Goal: Navigation & Orientation: Find specific page/section

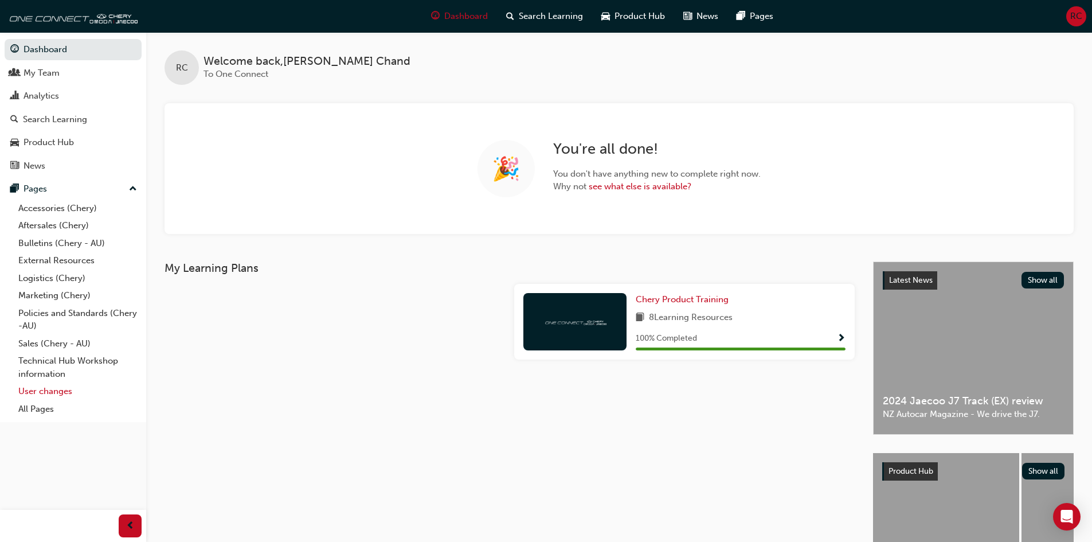
click at [38, 392] on link "User changes" at bounding box center [78, 391] width 128 height 18
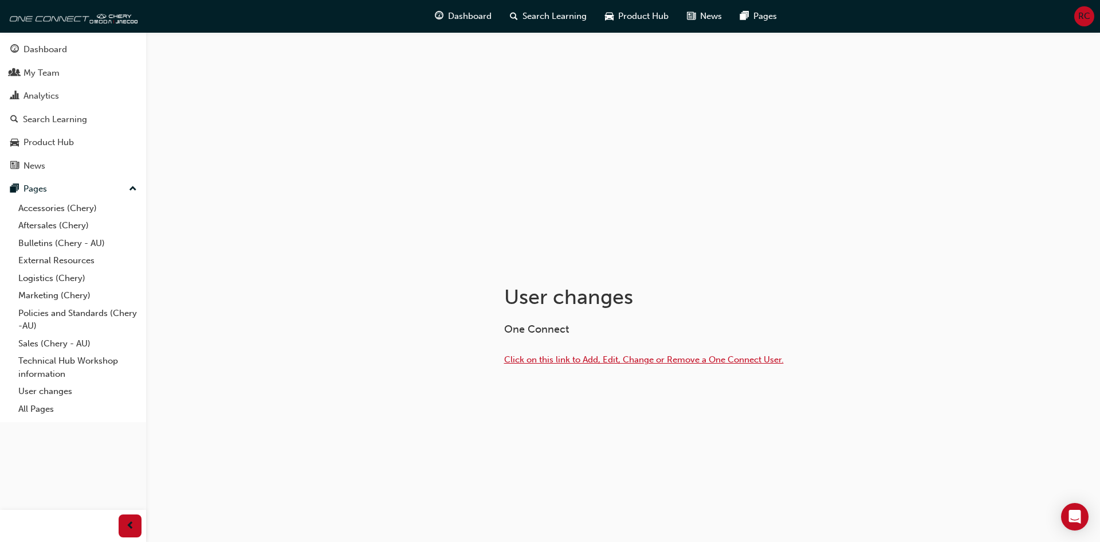
click at [583, 358] on span "Click on this link to Add, Edit, Change or Remove a One Connect User." at bounding box center [644, 359] width 280 height 10
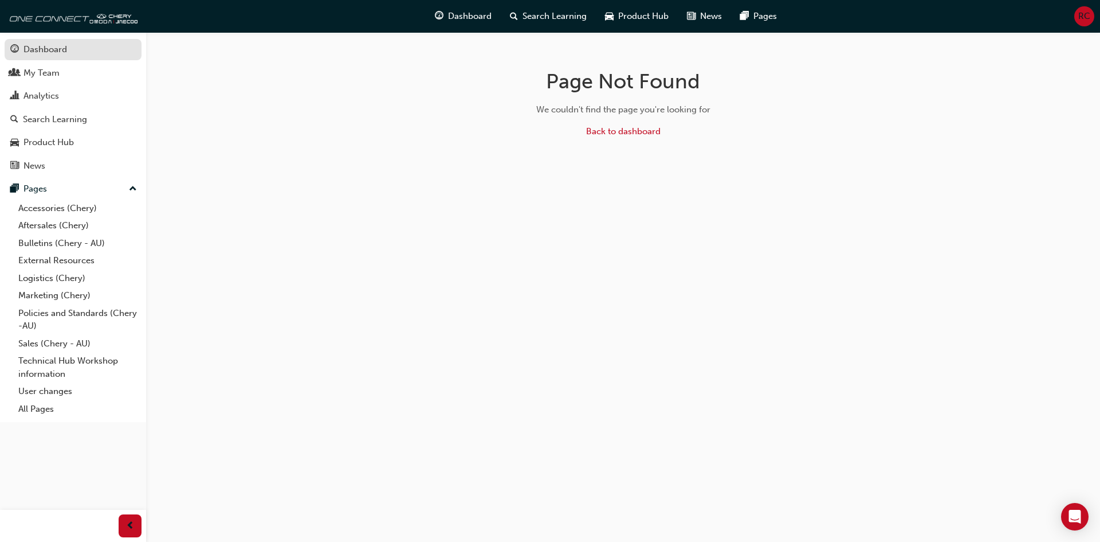
click at [42, 51] on div "Dashboard" at bounding box center [45, 49] width 44 height 13
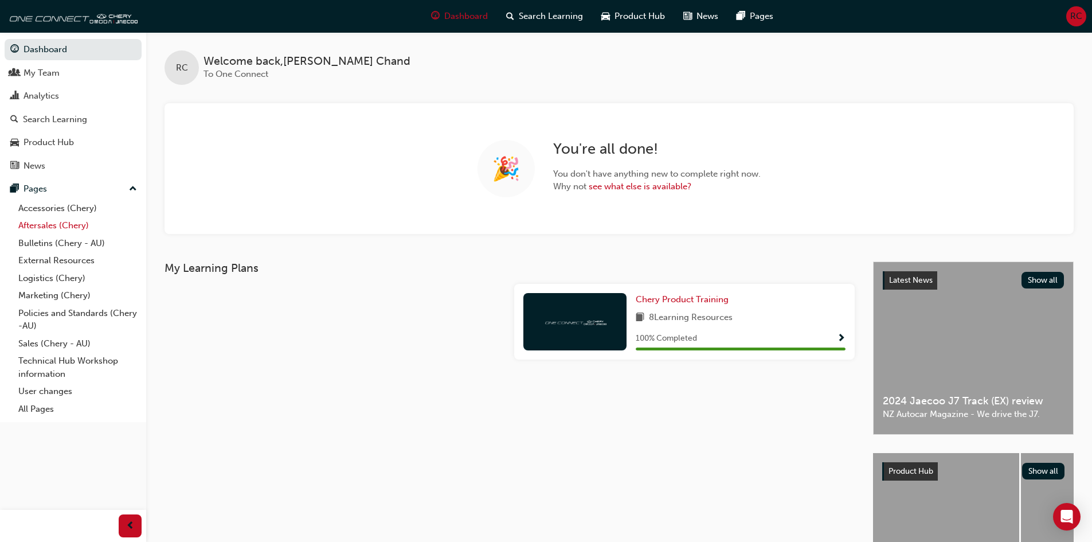
click at [56, 230] on link "Aftersales (Chery)" at bounding box center [78, 226] width 128 height 18
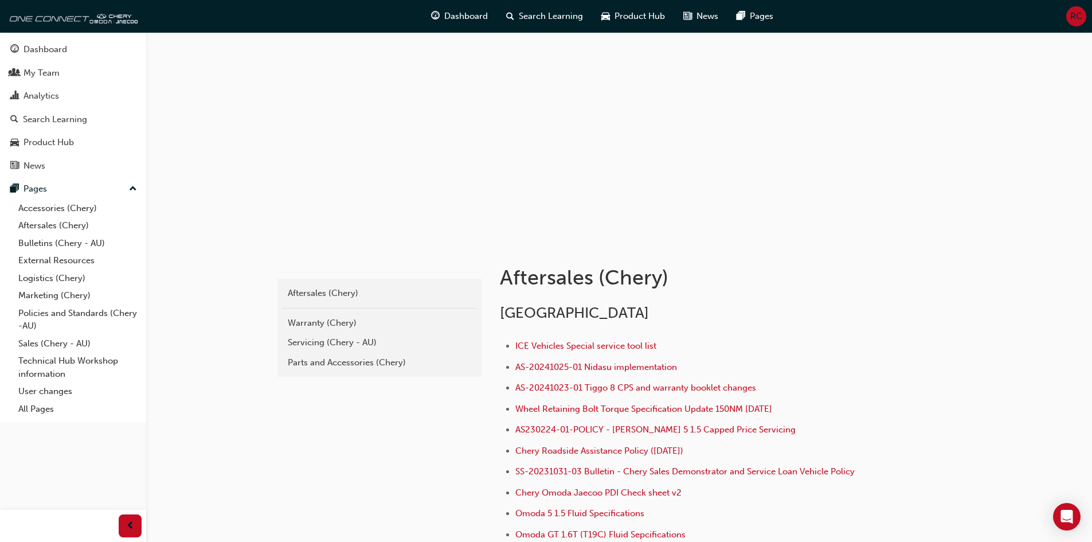
scroll to position [172, 0]
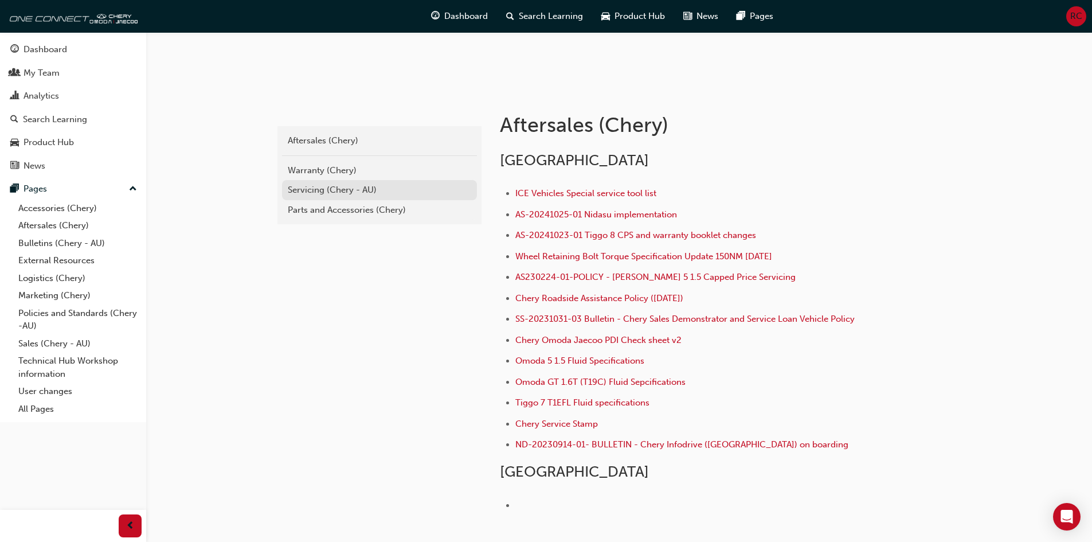
click at [345, 196] on div "Servicing (Chery - AU)" at bounding box center [379, 189] width 183 height 13
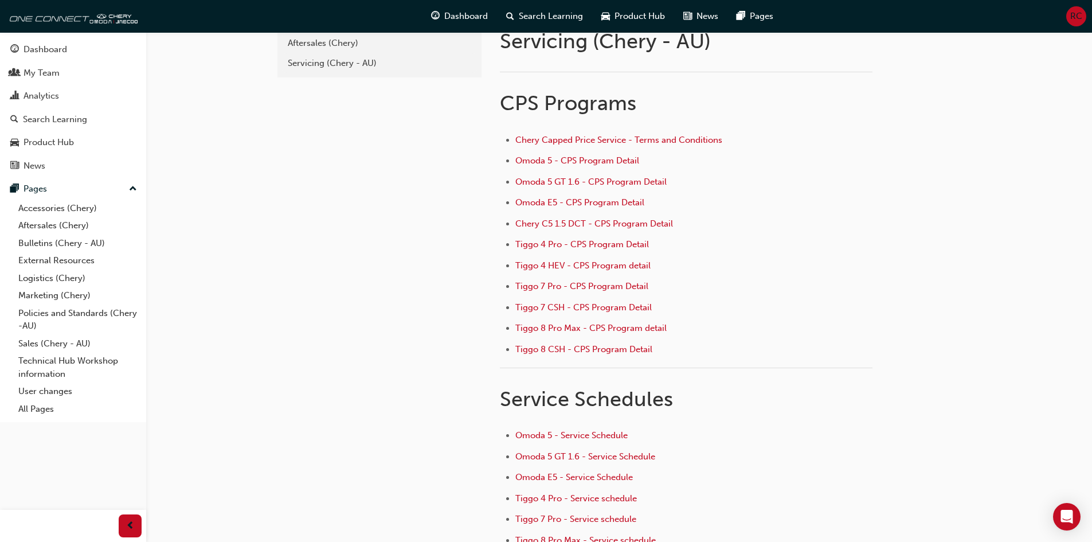
scroll to position [57, 0]
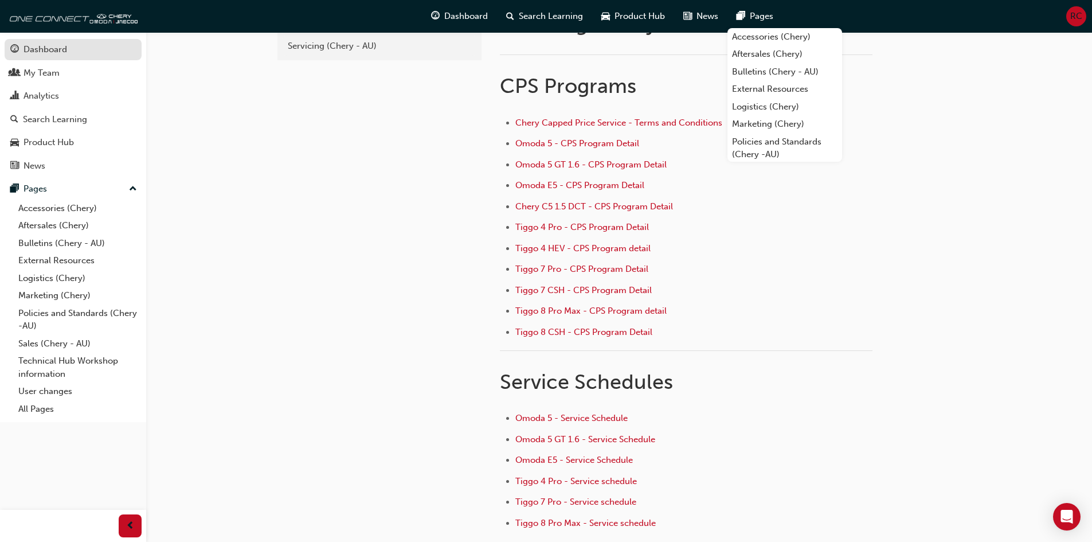
click at [56, 46] on div "Dashboard" at bounding box center [45, 49] width 44 height 13
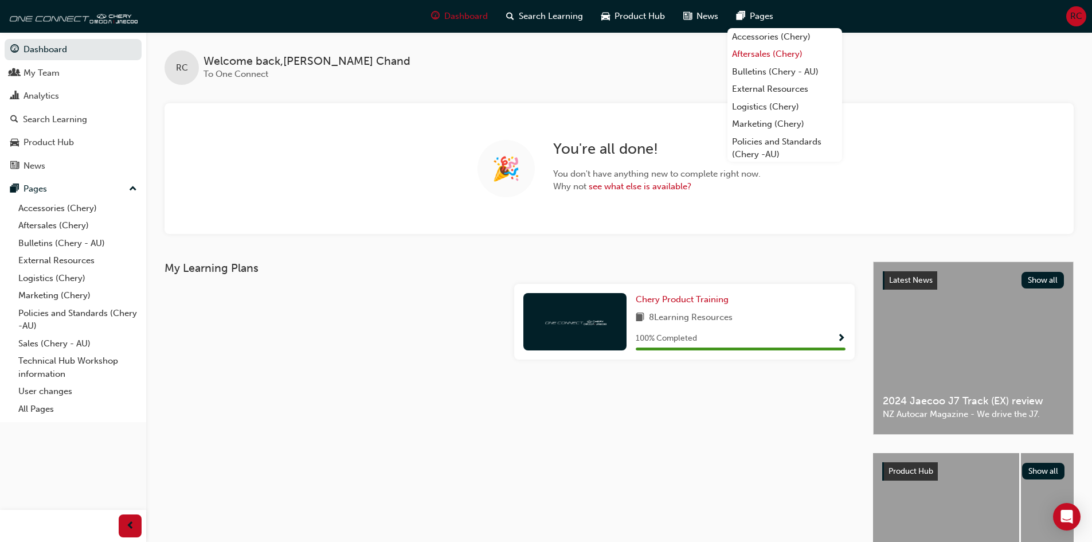
click at [752, 59] on link "Aftersales (Chery)" at bounding box center [784, 54] width 115 height 18
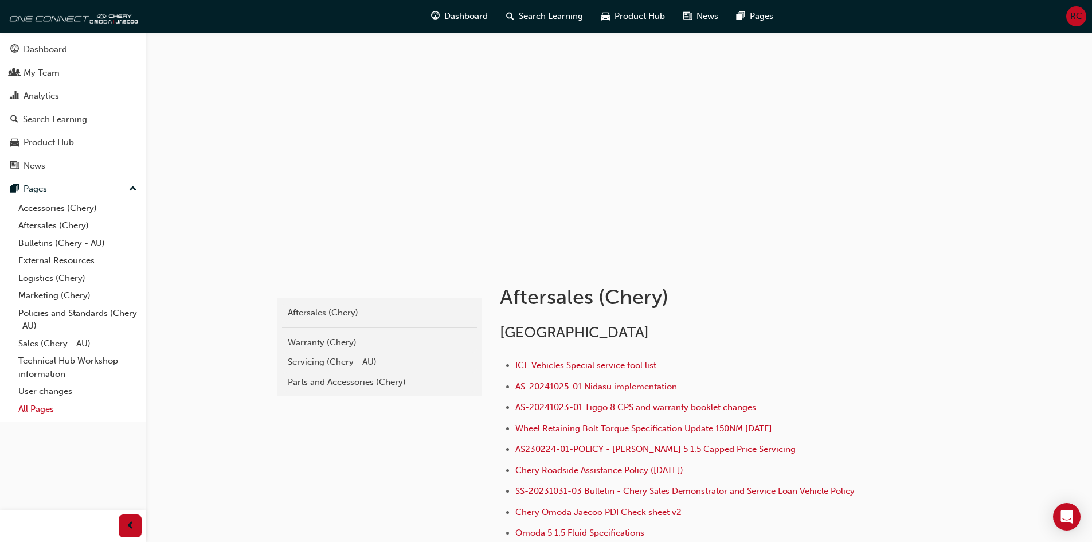
click at [33, 413] on link "All Pages" at bounding box center [78, 409] width 128 height 18
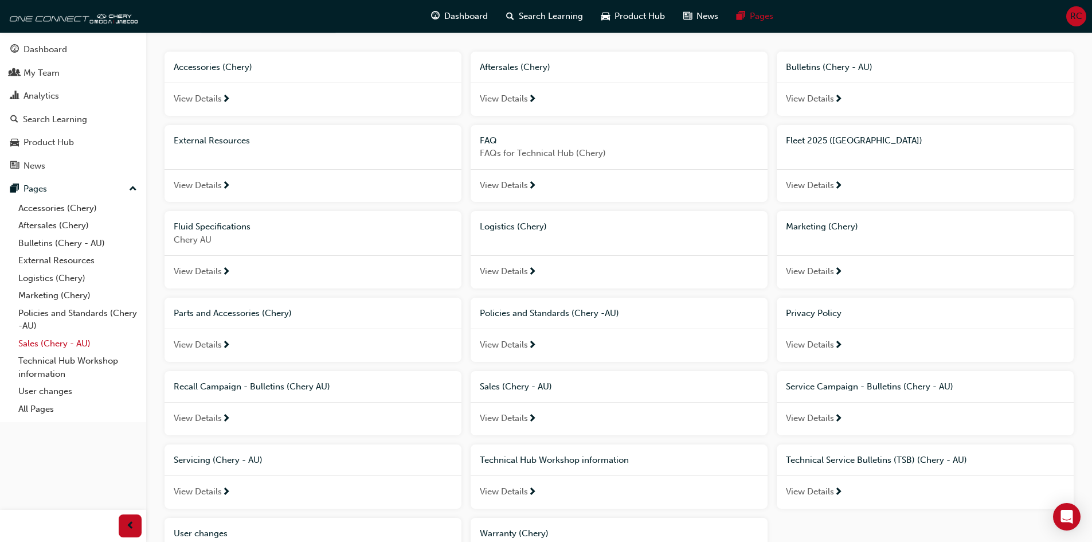
scroll to position [190, 0]
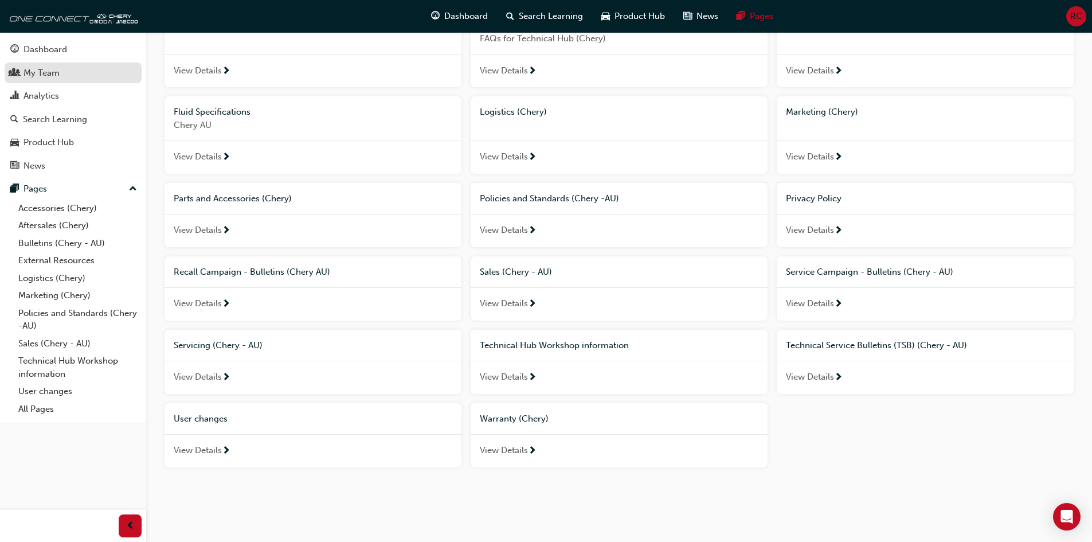
click at [42, 65] on link "My Team" at bounding box center [73, 72] width 137 height 21
